Goal: Information Seeking & Learning: Learn about a topic

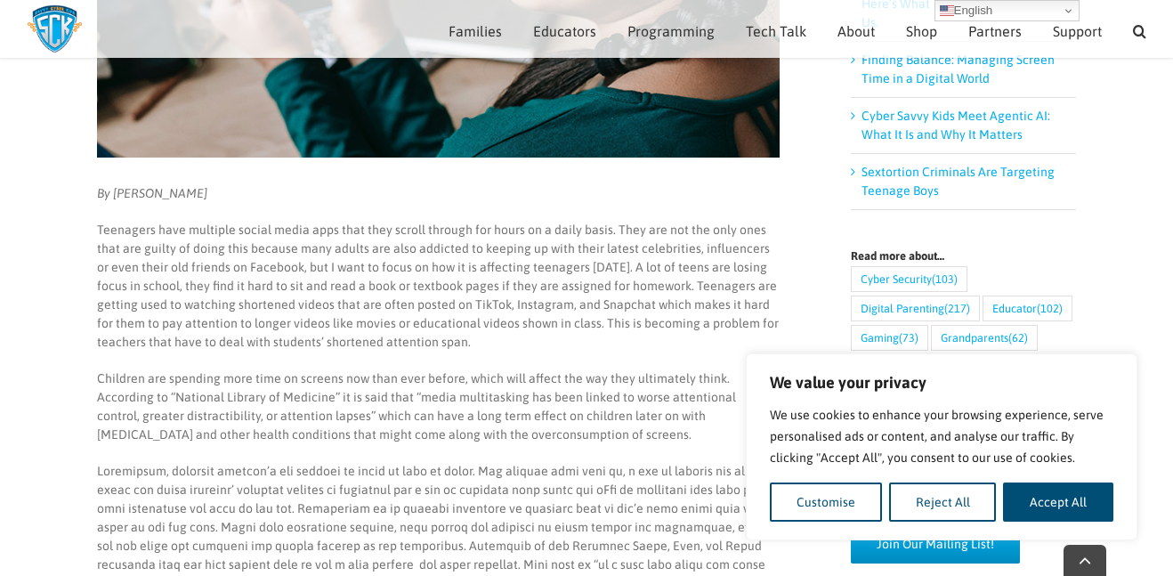
scroll to position [524, 0]
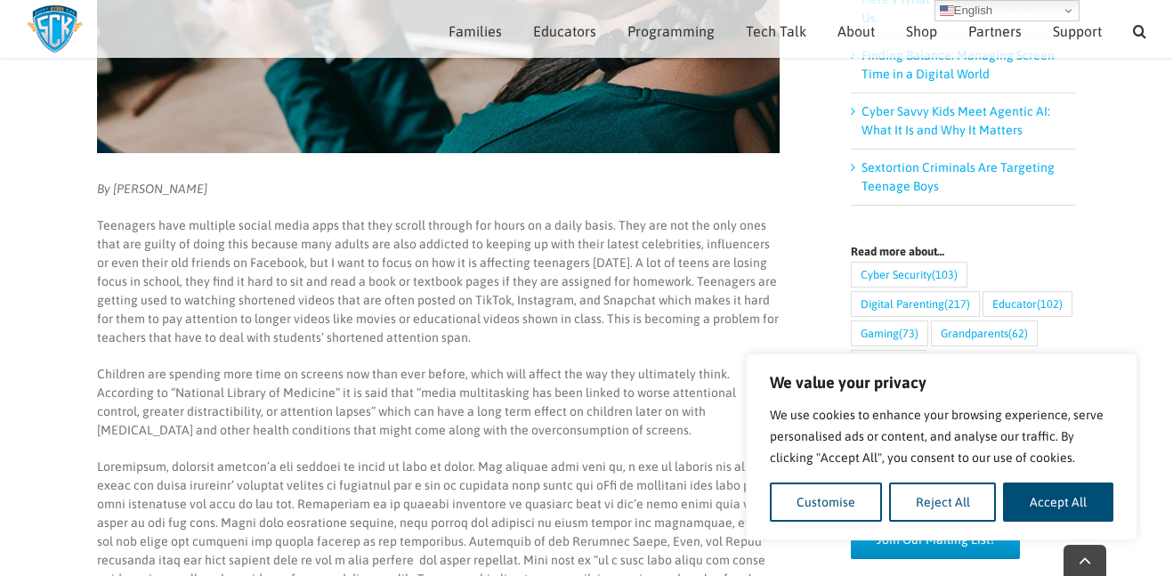
click at [638, 263] on p "Teenagers have multiple social media apps that they scroll through for hours on…" at bounding box center [438, 281] width 683 height 131
click at [614, 260] on p "Teenagers have multiple social media apps that they scroll through for hours on…" at bounding box center [438, 281] width 683 height 131
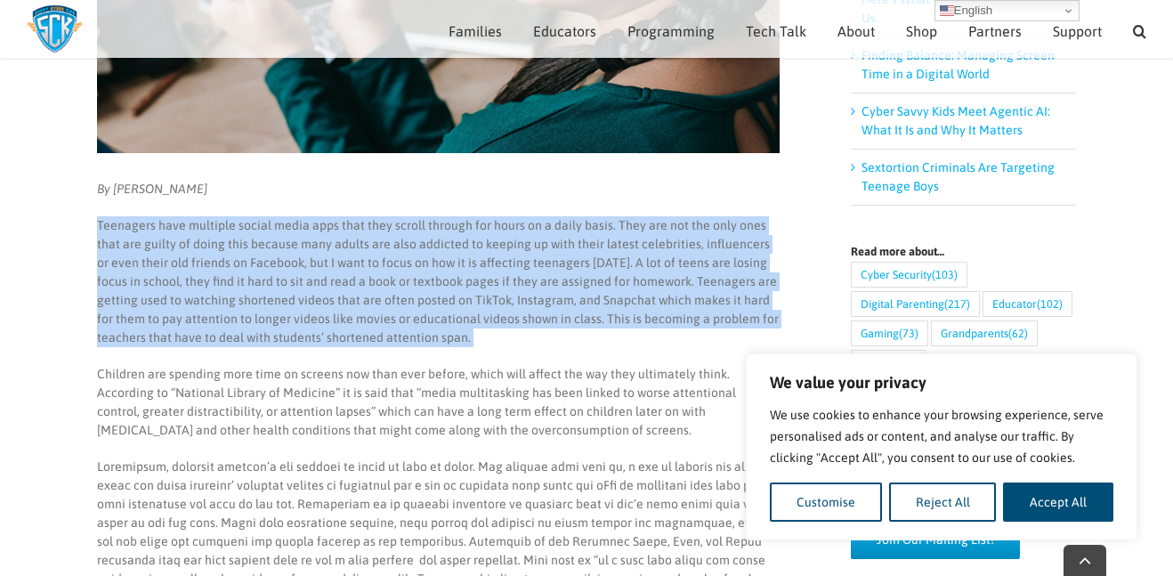
click at [635, 263] on p "Teenagers have multiple social media apps that they scroll through for hours on…" at bounding box center [438, 281] width 683 height 131
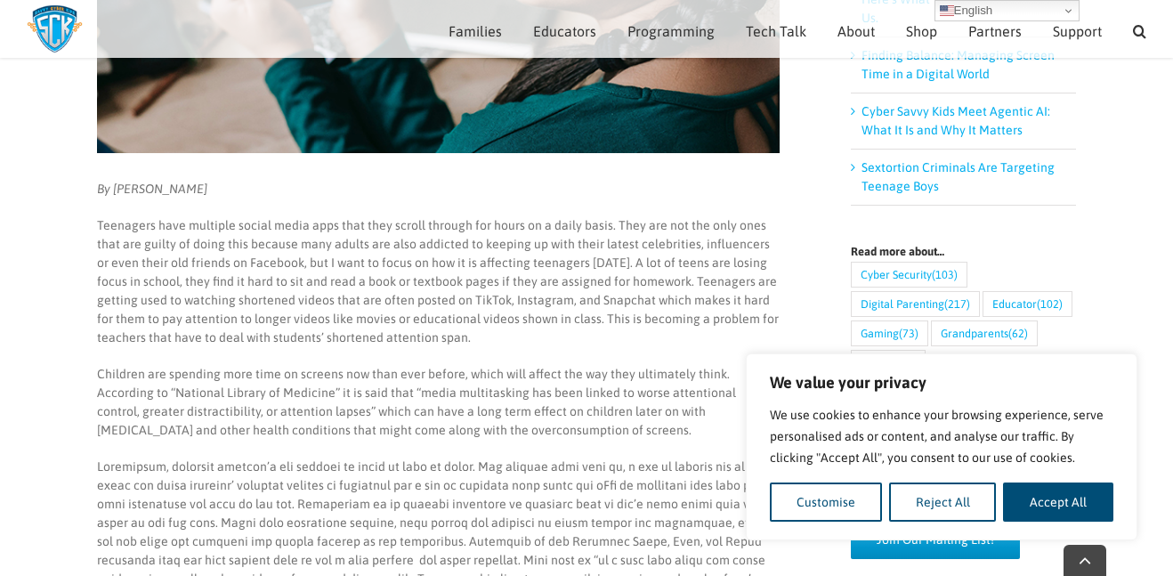
click at [635, 263] on p "Teenagers have multiple social media apps that they scroll through for hours on…" at bounding box center [438, 281] width 683 height 131
click at [656, 300] on p "Teenagers have multiple social media apps that they scroll through for hours on…" at bounding box center [438, 281] width 683 height 131
click at [691, 302] on p "Teenagers have multiple social media apps that they scroll through for hours on…" at bounding box center [438, 281] width 683 height 131
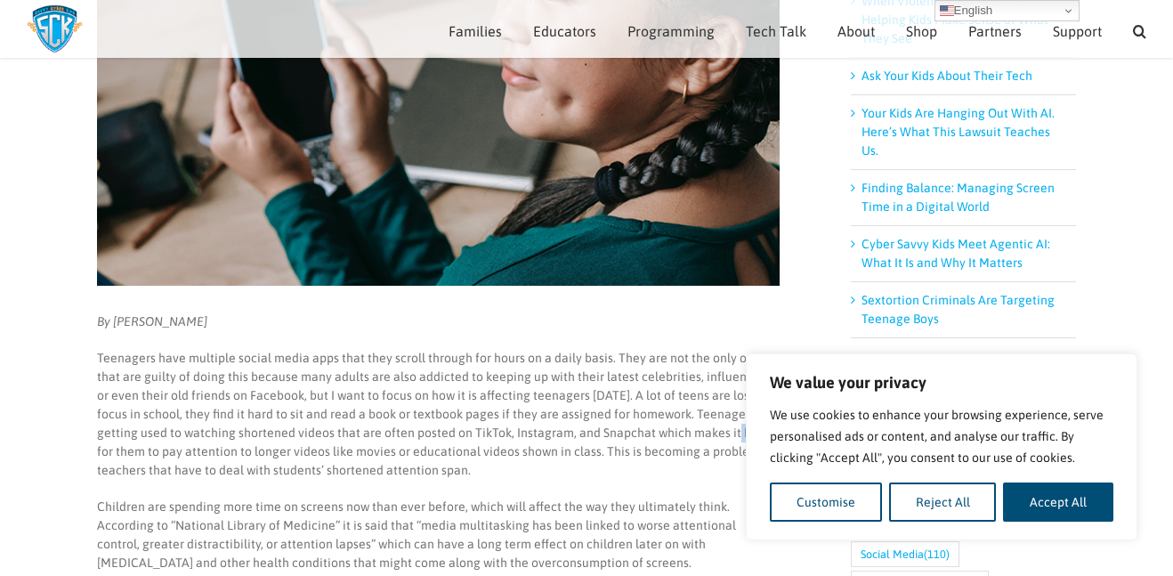
scroll to position [389, 0]
